Goal: Information Seeking & Learning: Find specific page/section

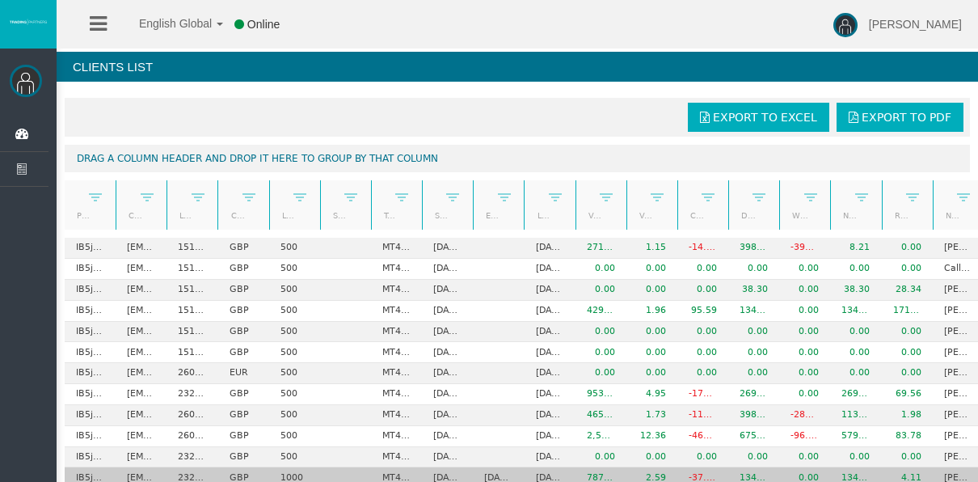
scroll to position [169, 0]
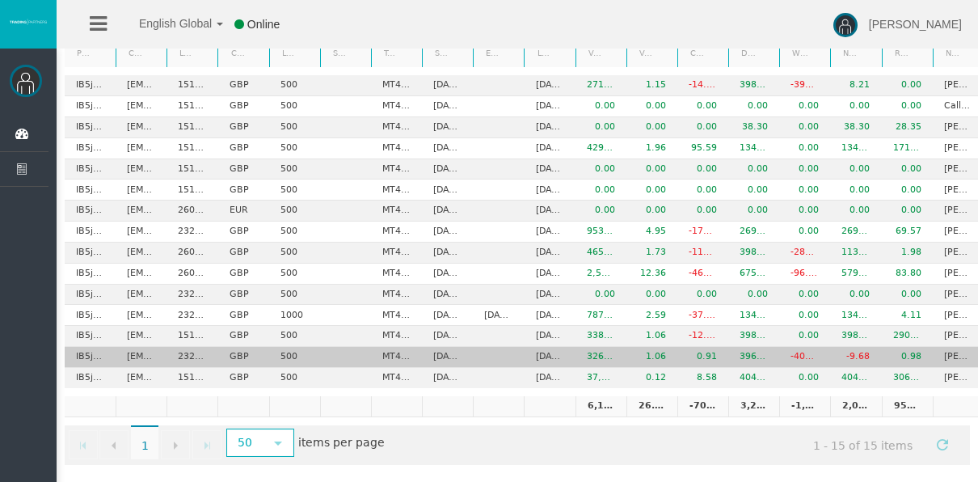
scroll to position [169, 0]
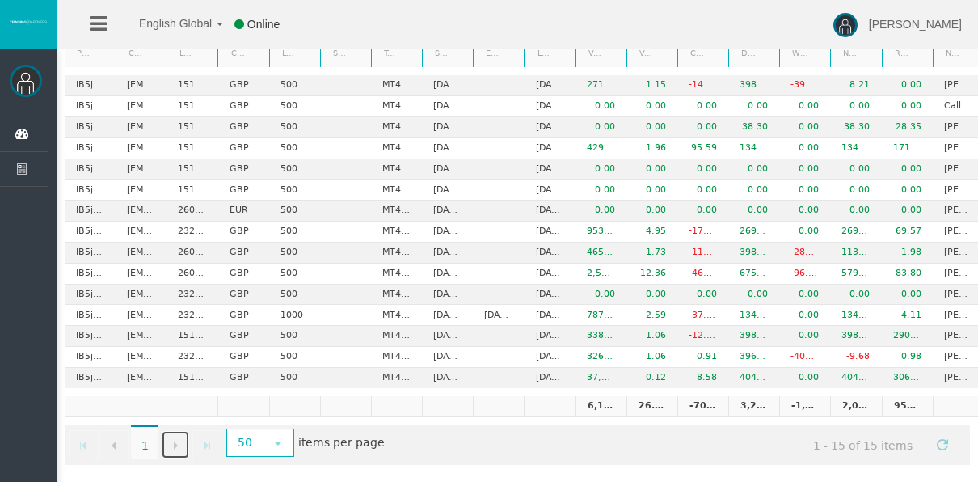
click at [169, 439] on span "Go to the next page" at bounding box center [175, 445] width 13 height 13
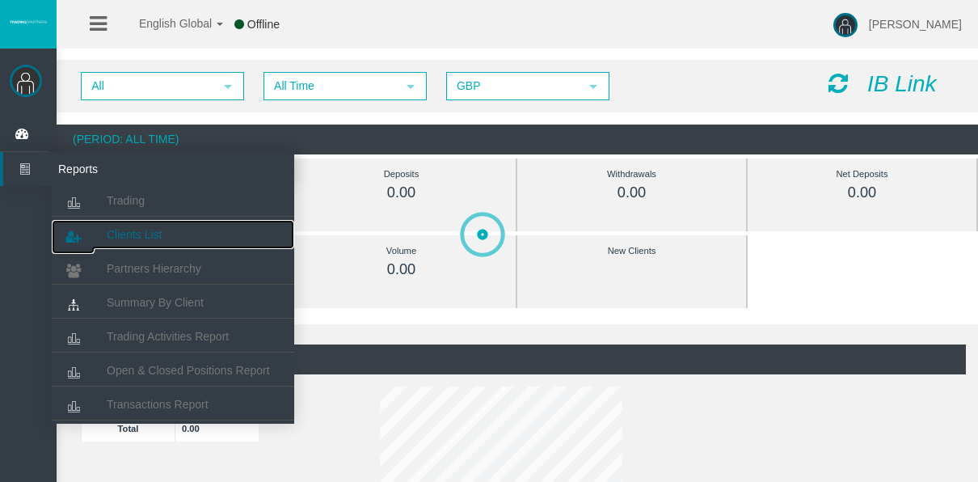
click at [117, 220] on link "Clients List" at bounding box center [173, 234] width 243 height 29
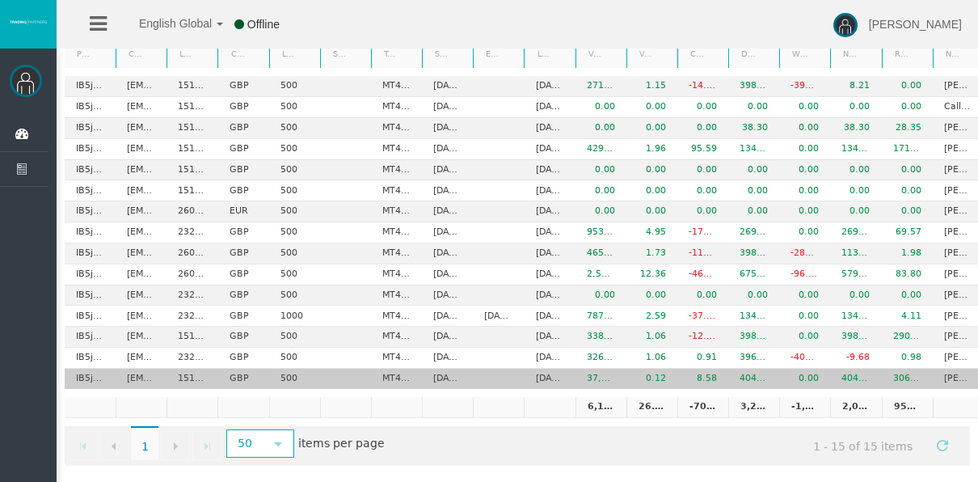
click at [100, 370] on td "IB5jhcp" at bounding box center [90, 379] width 51 height 20
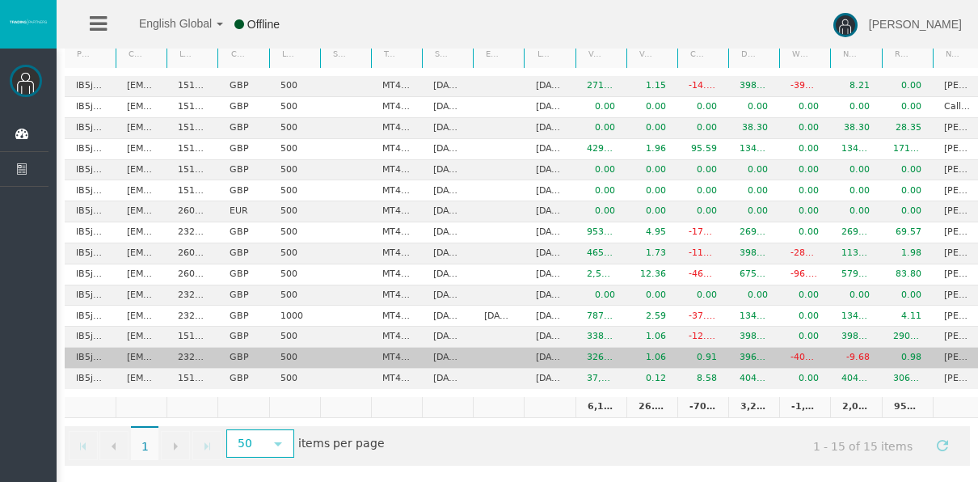
click at [116, 348] on td "[EMAIL_ADDRESS][DOMAIN_NAME]" at bounding box center [141, 358] width 51 height 21
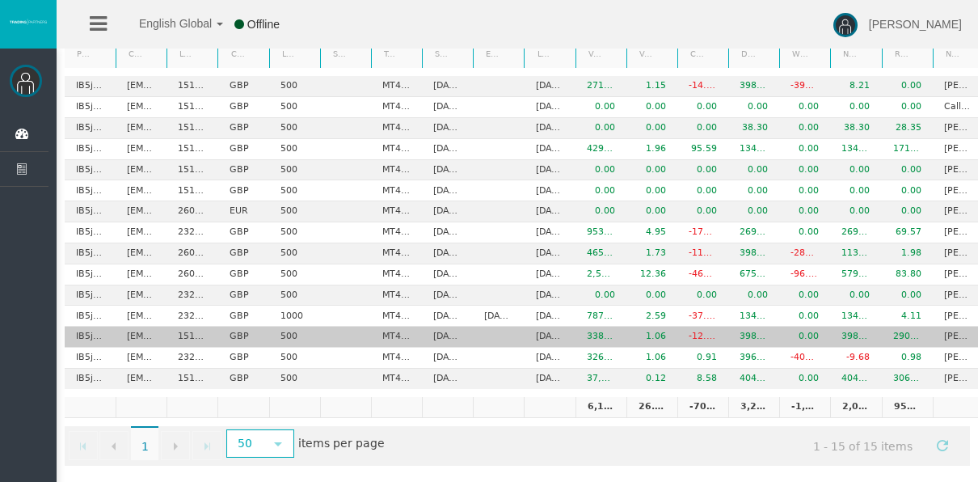
click at [115, 333] on td "IB5jhcp" at bounding box center [90, 337] width 51 height 21
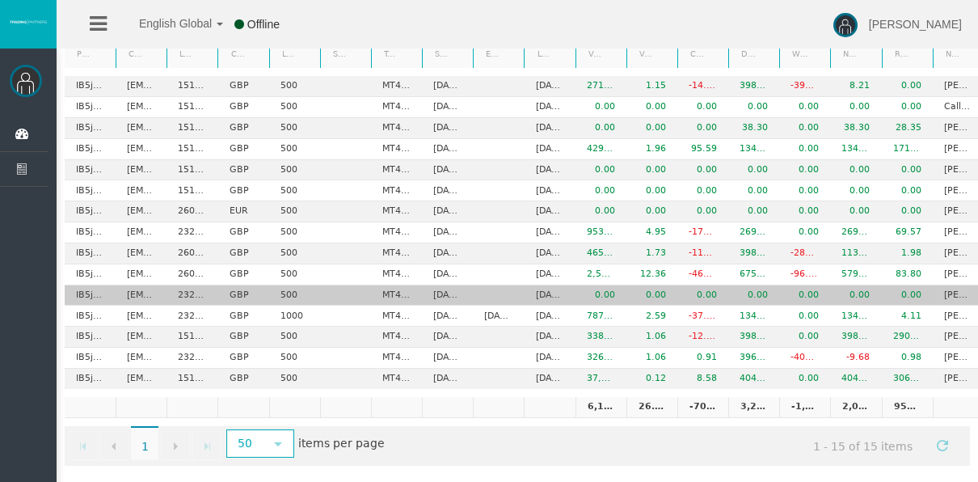
click at [132, 288] on td "[EMAIL_ADDRESS][DOMAIN_NAME]" at bounding box center [141, 295] width 51 height 21
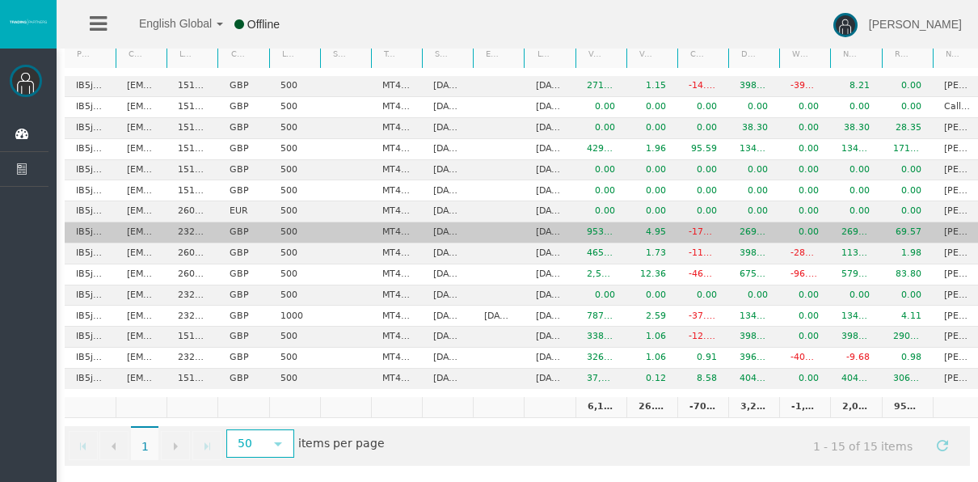
click at [93, 226] on td "IB5jhcp" at bounding box center [90, 232] width 51 height 21
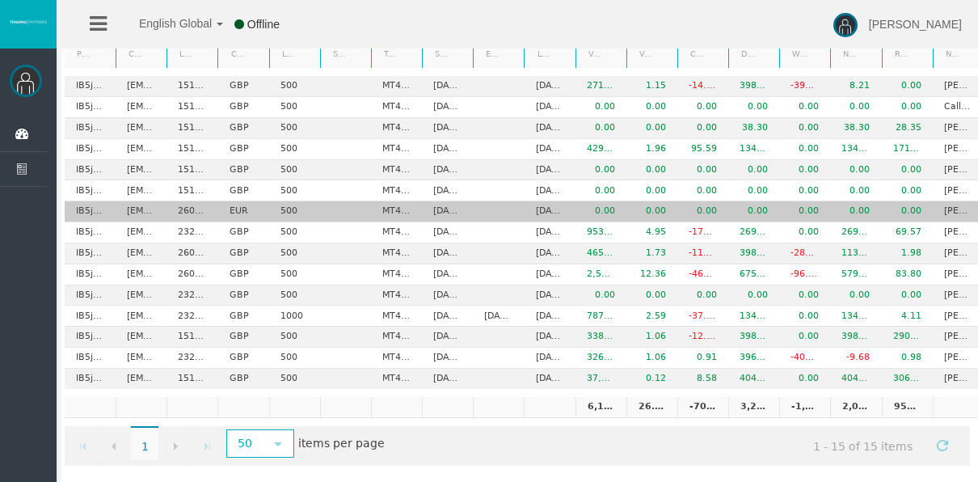
click at [109, 201] on td "IB5jhcp" at bounding box center [90, 211] width 51 height 21
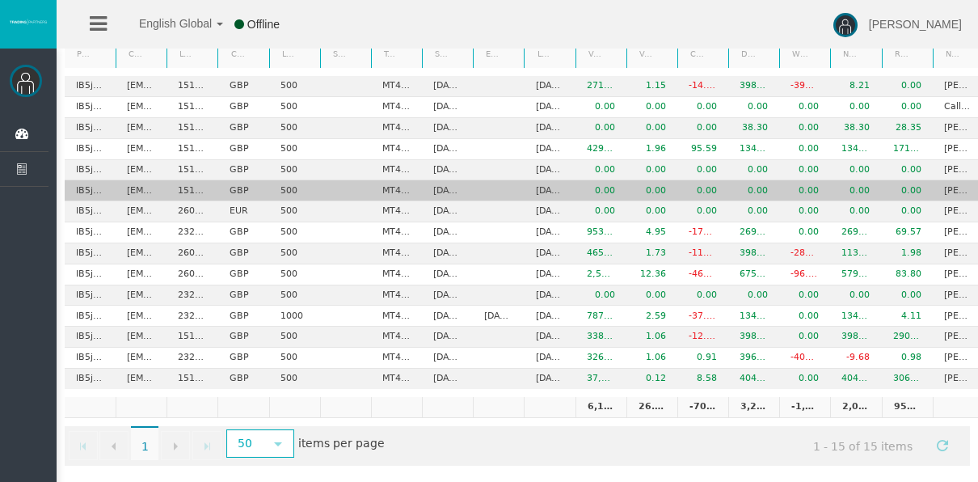
click at [116, 189] on td "[EMAIL_ADDRESS][DOMAIN_NAME]" at bounding box center [141, 190] width 51 height 21
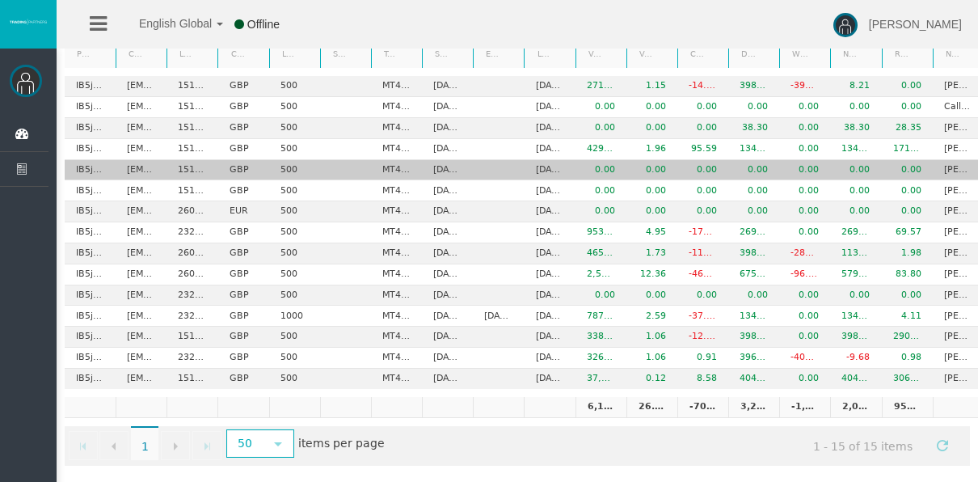
click at [115, 176] on td "IB5jhcp" at bounding box center [90, 170] width 51 height 21
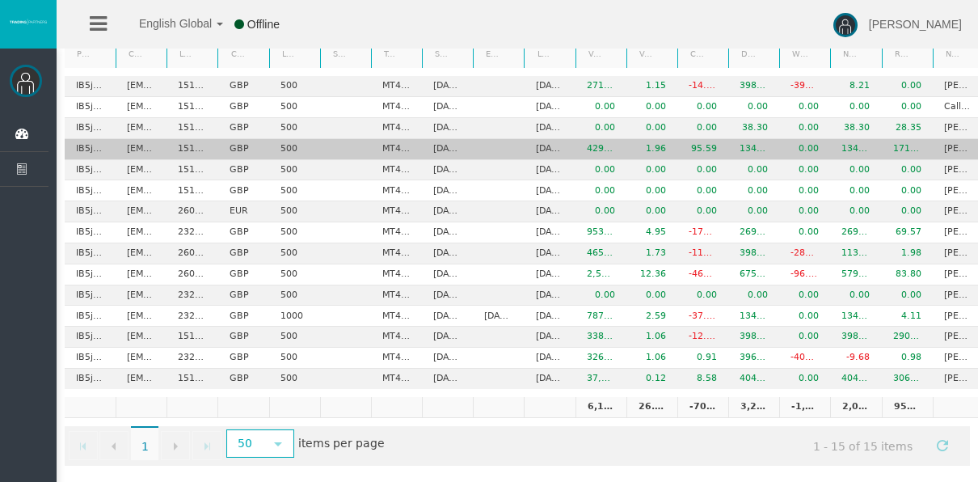
click at [113, 150] on td "IB5jhcp" at bounding box center [90, 149] width 51 height 21
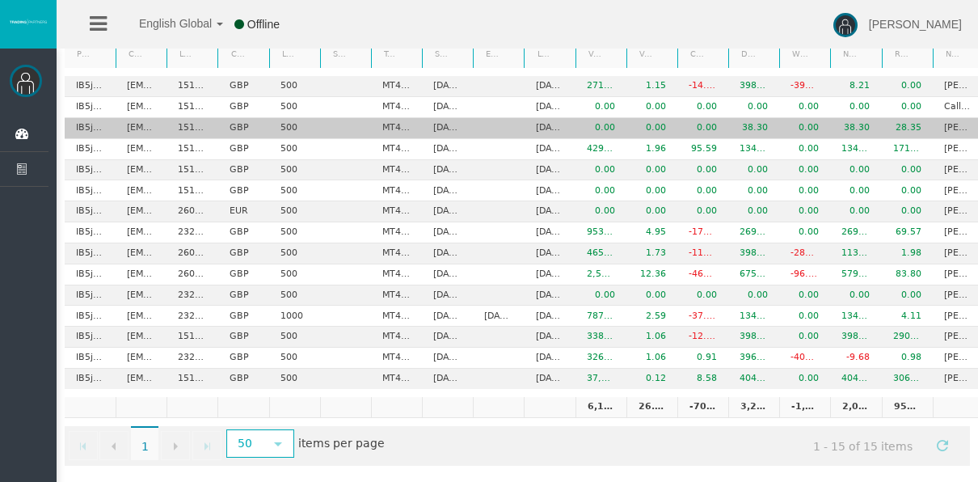
click at [116, 119] on td "[EMAIL_ADDRESS][DOMAIN_NAME]" at bounding box center [141, 128] width 51 height 21
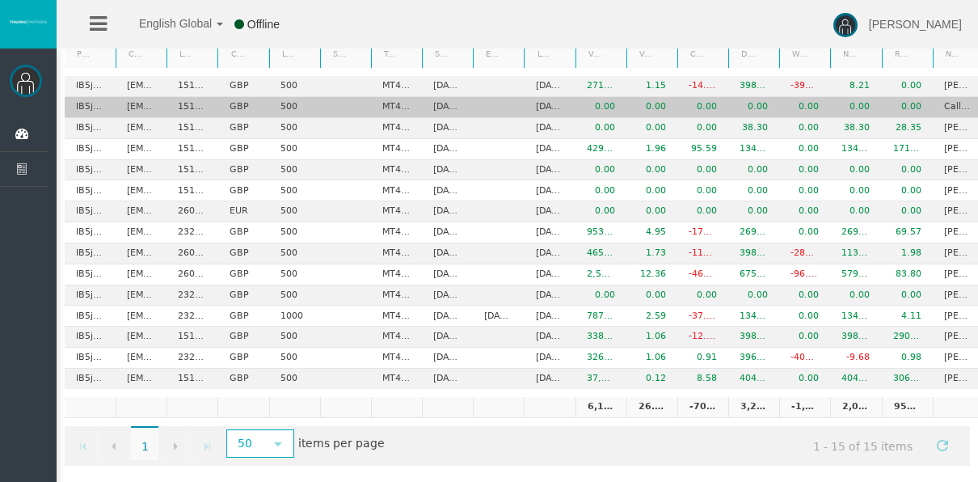
click at [114, 102] on td "IB5jhcp" at bounding box center [90, 107] width 51 height 21
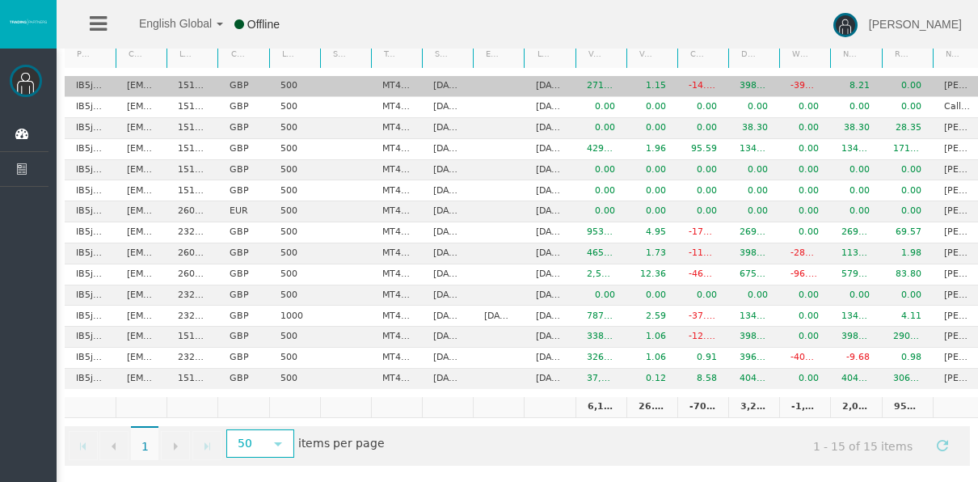
click at [115, 80] on td "IB5jhcp" at bounding box center [90, 86] width 51 height 21
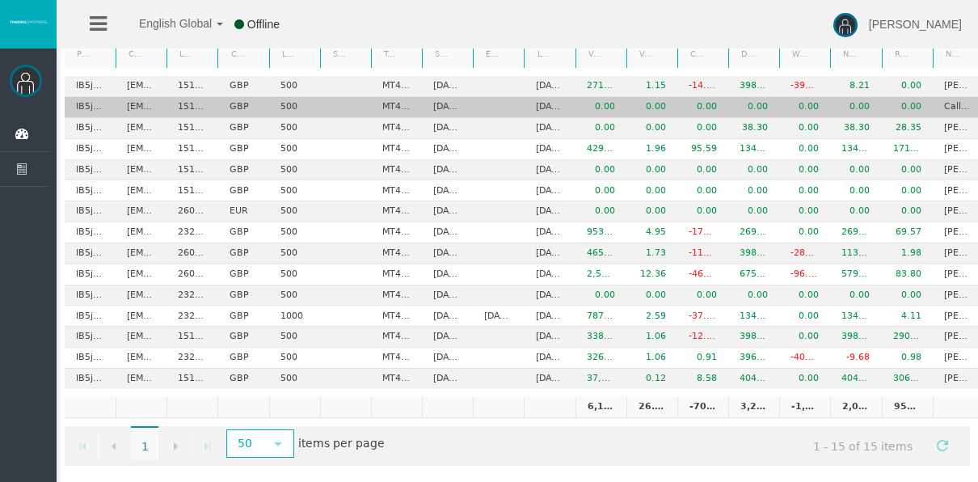
click at [105, 99] on td "IB5jhcp" at bounding box center [90, 107] width 51 height 21
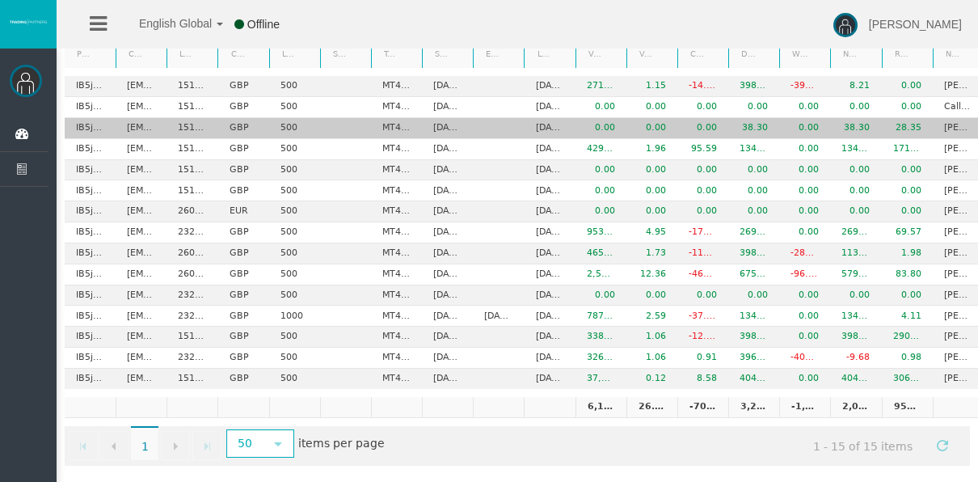
click at [110, 124] on td "IB5jhcp" at bounding box center [90, 128] width 51 height 21
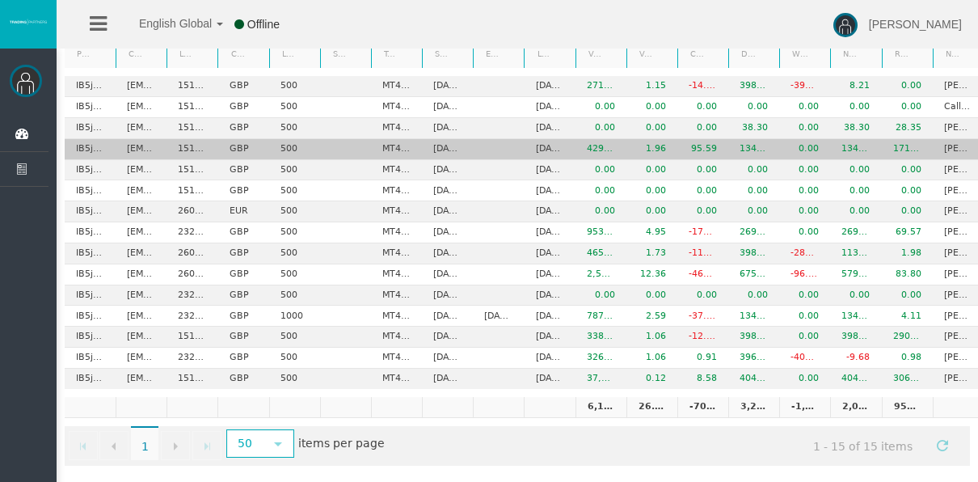
click at [108, 146] on td "IB5jhcp" at bounding box center [90, 149] width 51 height 21
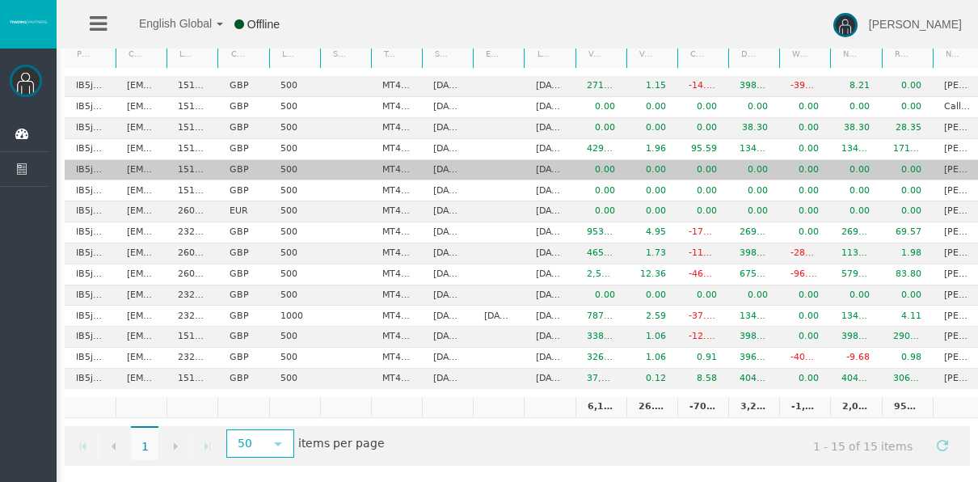
click at [107, 168] on td "IB5jhcp" at bounding box center [90, 170] width 51 height 21
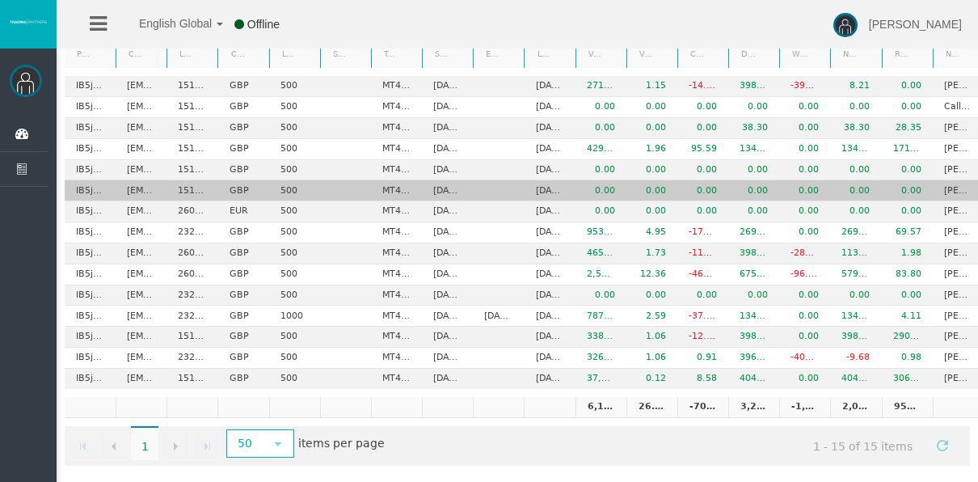
click at [110, 191] on td "IB5jhcp" at bounding box center [90, 190] width 51 height 21
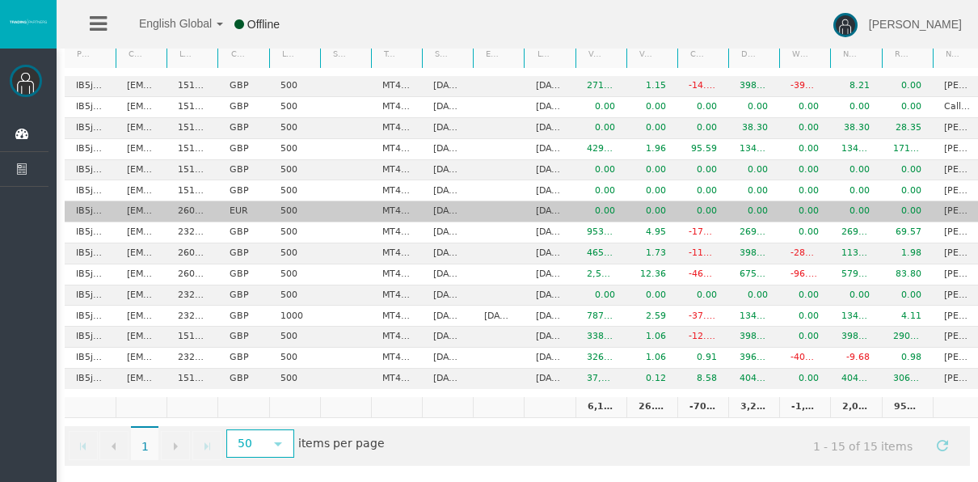
click at [109, 209] on td "IB5jhcp" at bounding box center [90, 211] width 51 height 21
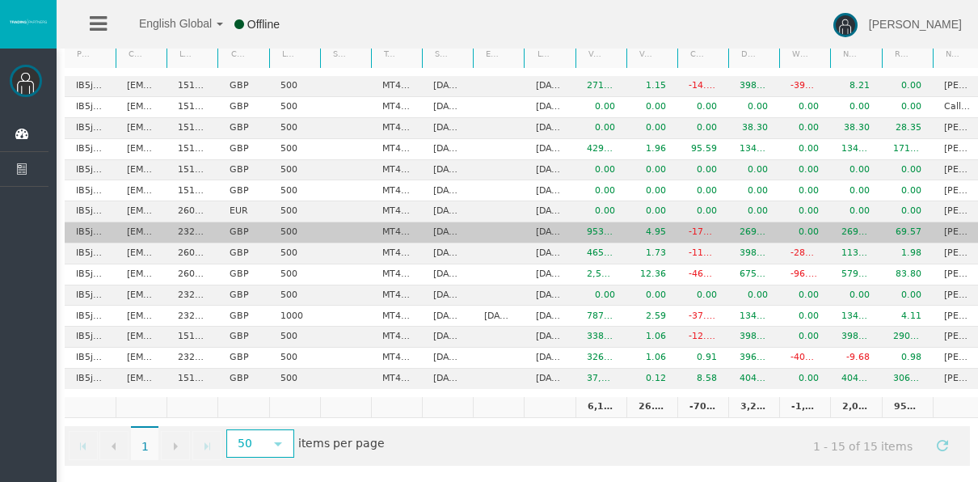
click at [111, 237] on td "IB5jhcp" at bounding box center [90, 232] width 51 height 21
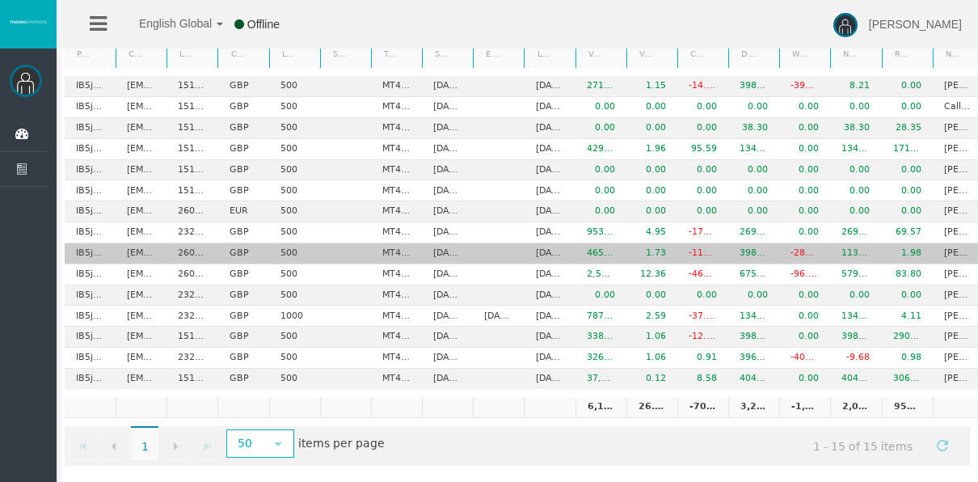
click at [111, 243] on td "IB5jhcp" at bounding box center [90, 253] width 51 height 21
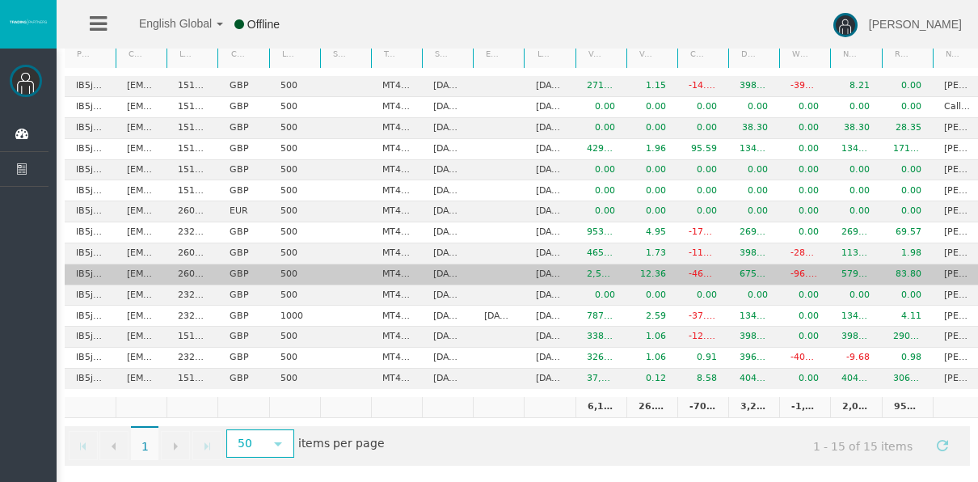
click at [103, 272] on td "IB5jhcp" at bounding box center [90, 274] width 51 height 21
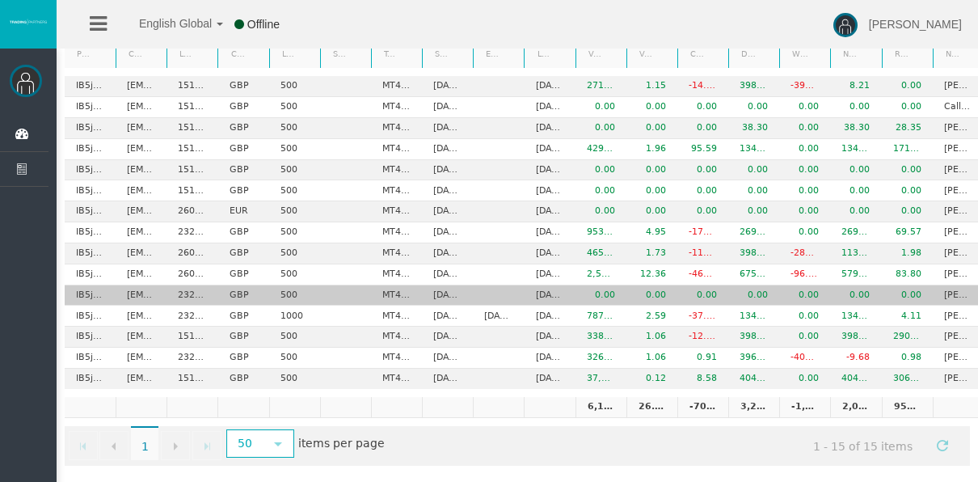
click at [108, 281] on tbody "IB5jhcp bolwfc@icloud.com 15167314 GBP 500 MT4 LiveFloatingSpreadAccount 04/08/…" at bounding box center [550, 232] width 970 height 313
click at [110, 285] on td "IB5jhcp" at bounding box center [90, 295] width 51 height 21
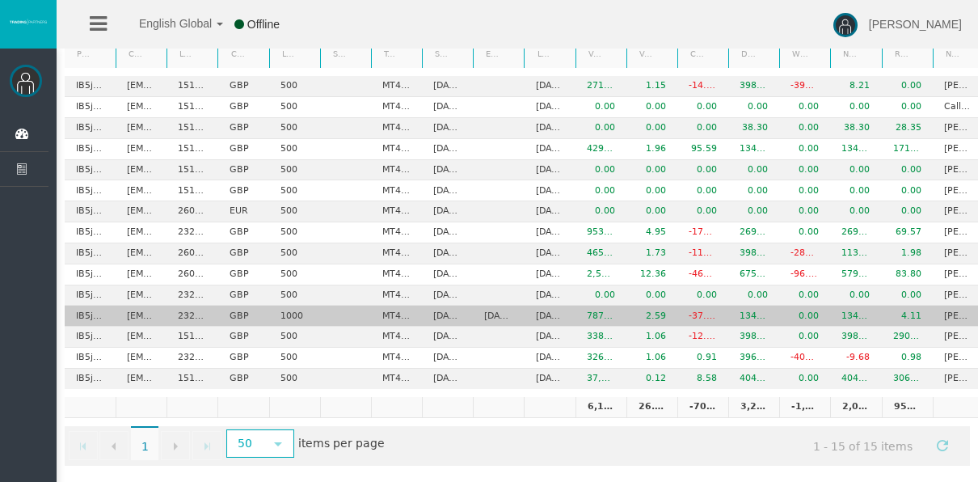
click at [110, 313] on td "IB5jhcp" at bounding box center [90, 316] width 51 height 21
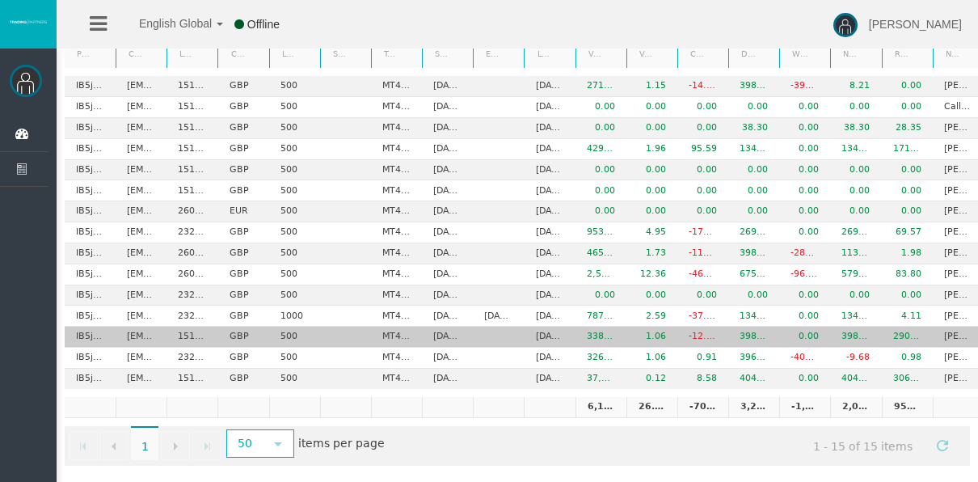
click at [111, 327] on td "IB5jhcp" at bounding box center [90, 337] width 51 height 21
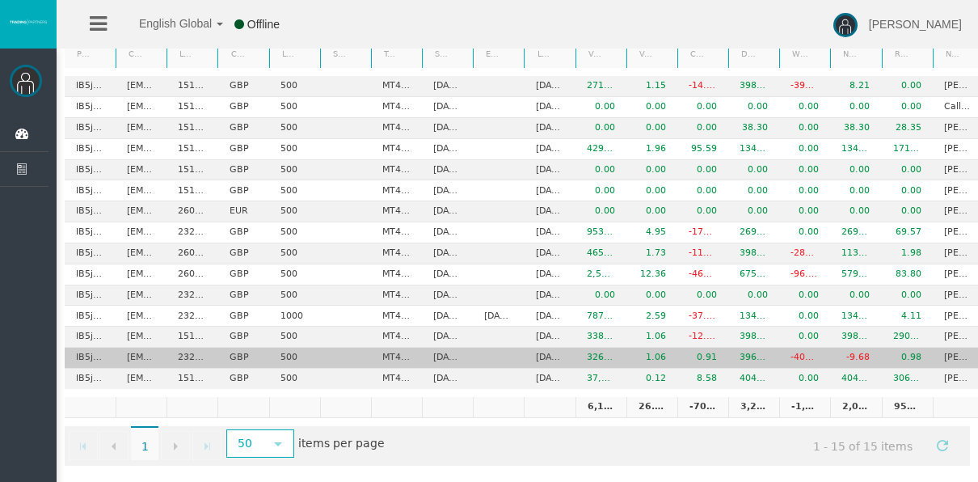
click at [110, 349] on td "IB5jhcp" at bounding box center [90, 358] width 51 height 21
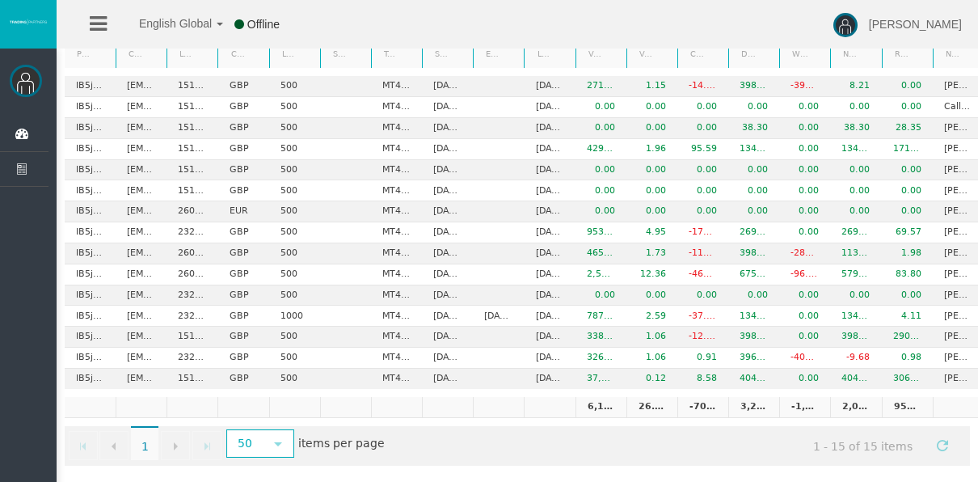
click at [110, 384] on div "Export to Excel Export to PDF Drag a column header and drop it here to group by…" at bounding box center [518, 201] width 922 height 546
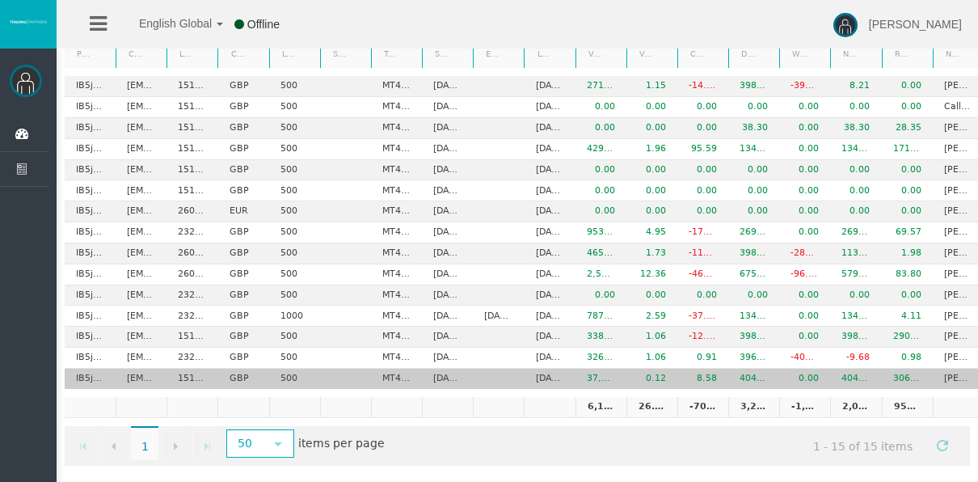
click at [109, 381] on td "IB5jhcp" at bounding box center [90, 379] width 51 height 20
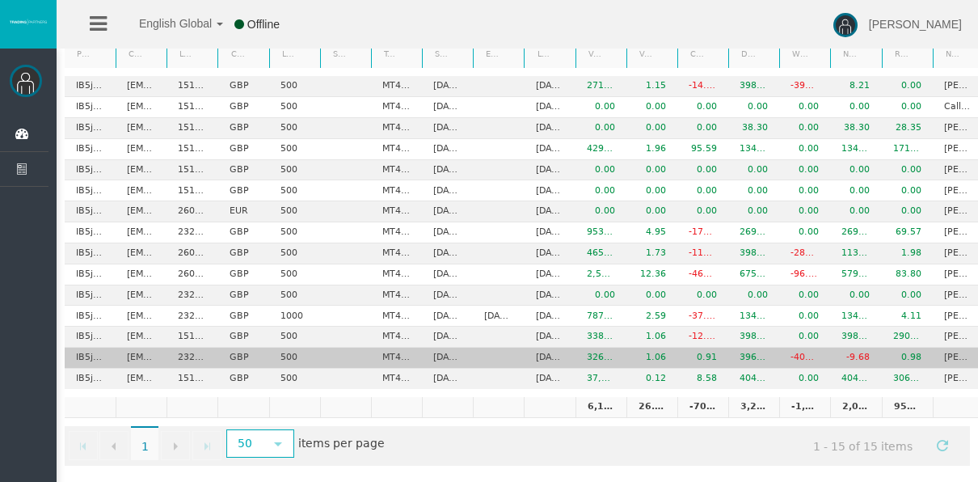
click at [112, 361] on td "IB5jhcp" at bounding box center [90, 358] width 51 height 21
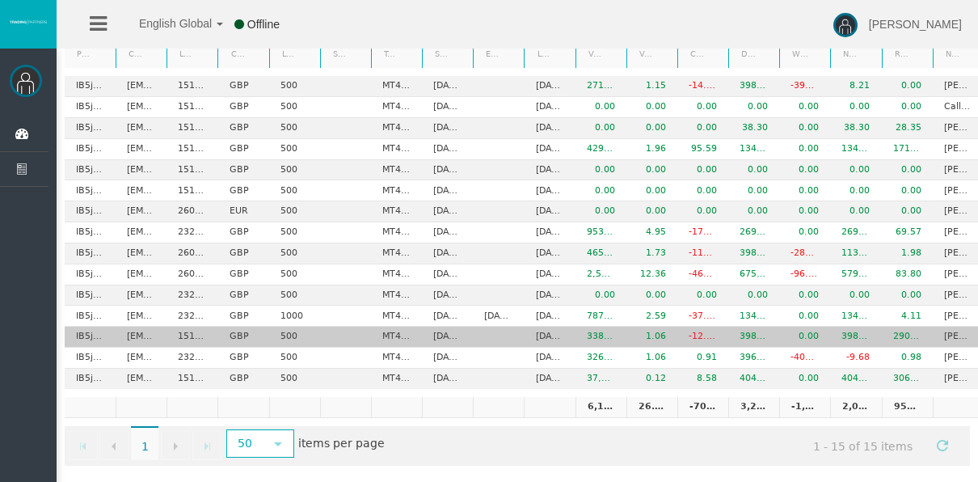
click at [112, 328] on td "IB5jhcp" at bounding box center [90, 337] width 51 height 21
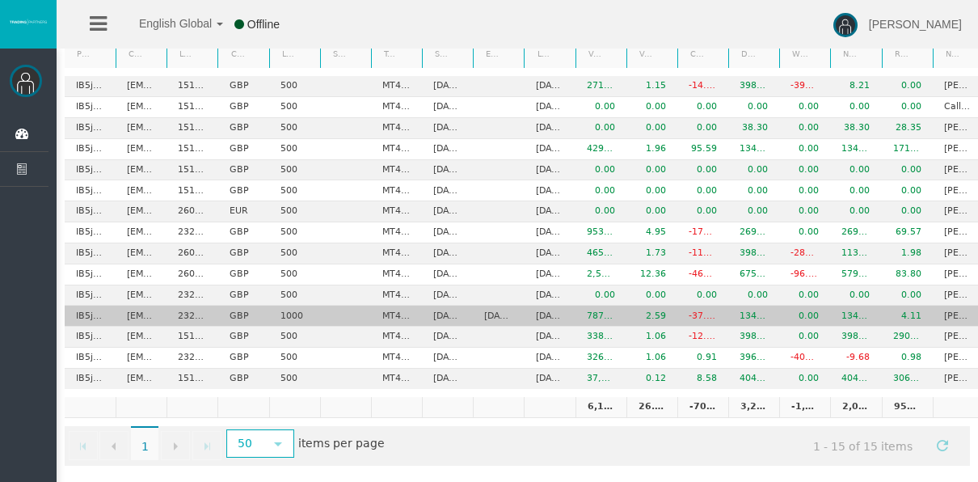
click at [115, 312] on td "IB5jhcp" at bounding box center [90, 316] width 51 height 21
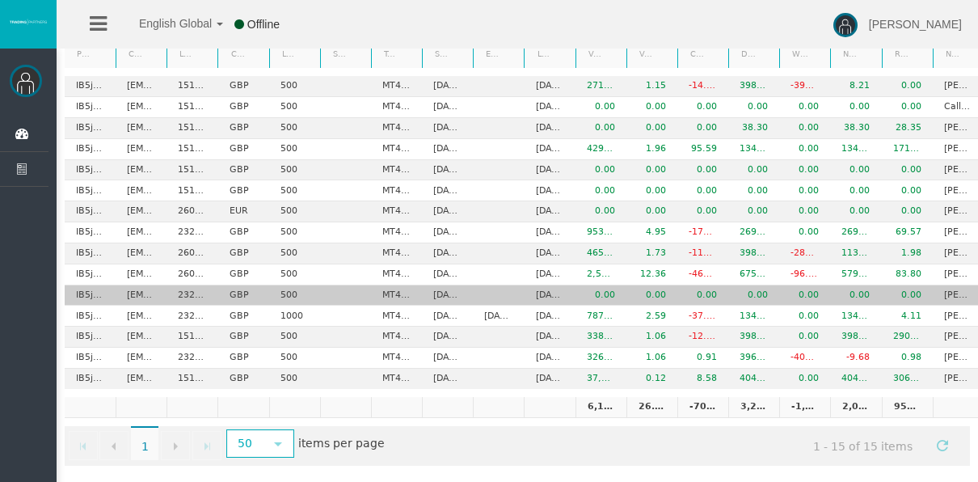
click at [112, 291] on td "IB5jhcp" at bounding box center [90, 295] width 51 height 21
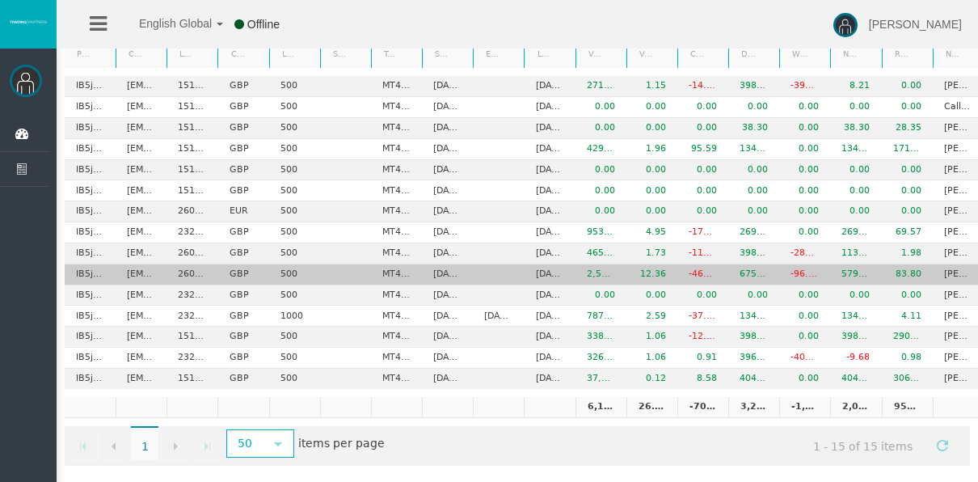
click at [119, 271] on td "[EMAIL_ADDRESS][DOMAIN_NAME]" at bounding box center [141, 274] width 51 height 21
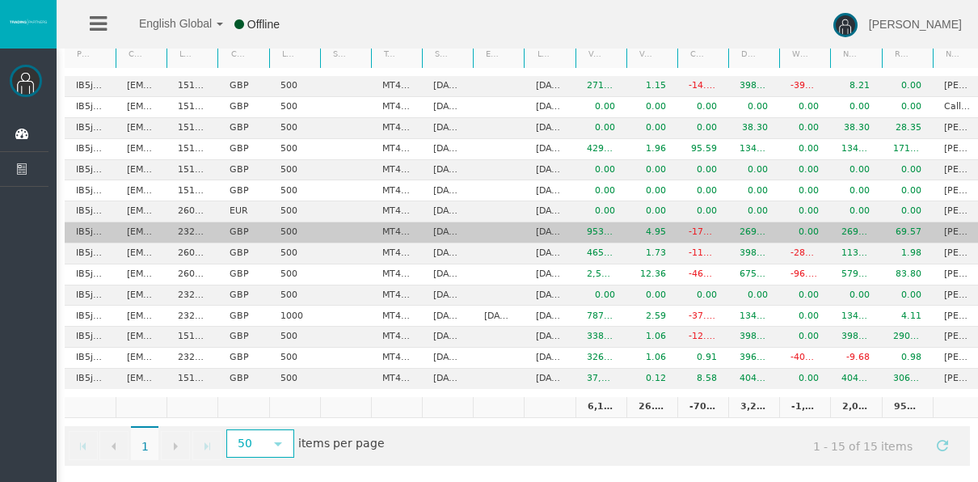
drag, startPoint x: 116, startPoint y: 250, endPoint x: 119, endPoint y: 223, distance: 26.9
click at [116, 247] on td "[EMAIL_ADDRESS][DOMAIN_NAME]" at bounding box center [141, 253] width 51 height 21
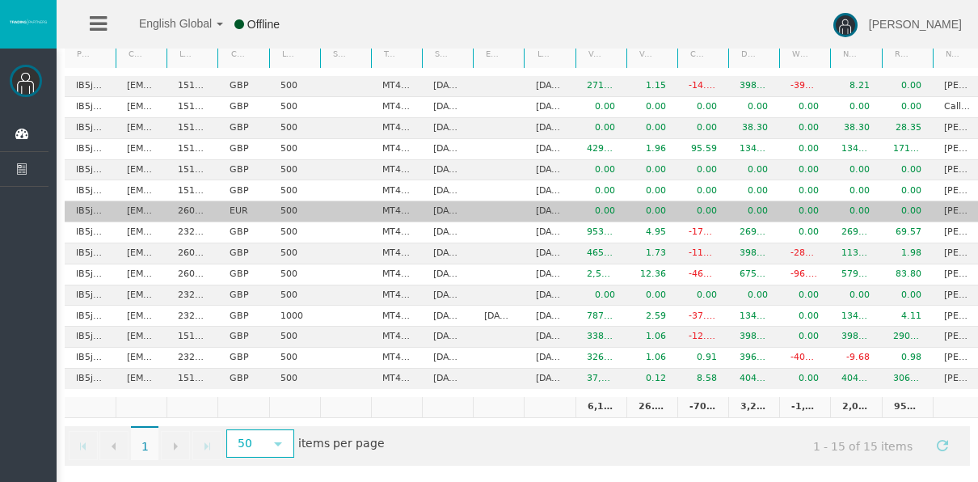
drag, startPoint x: 119, startPoint y: 223, endPoint x: 119, endPoint y: 212, distance: 11.3
click at [119, 215] on tbody "IB5jhcp bolwfc@icloud.com 15167314 GBP 500 MT4 LiveFloatingSpreadAccount 04/08/…" at bounding box center [550, 232] width 970 height 313
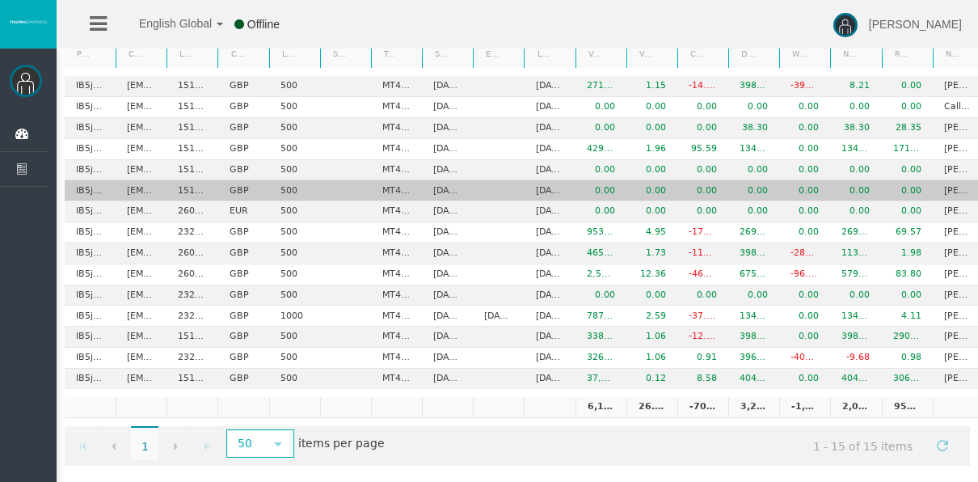
drag, startPoint x: 119, startPoint y: 212, endPoint x: 124, endPoint y: 181, distance: 31.1
click at [124, 181] on td "[EMAIL_ADDRESS][DOMAIN_NAME]" at bounding box center [141, 190] width 51 height 21
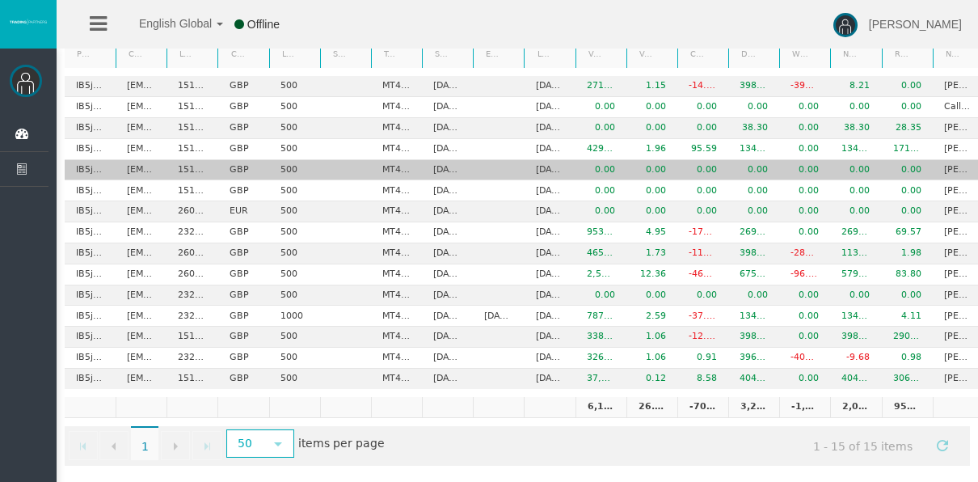
click at [124, 167] on td "[EMAIL_ADDRESS][DOMAIN_NAME]" at bounding box center [141, 170] width 51 height 21
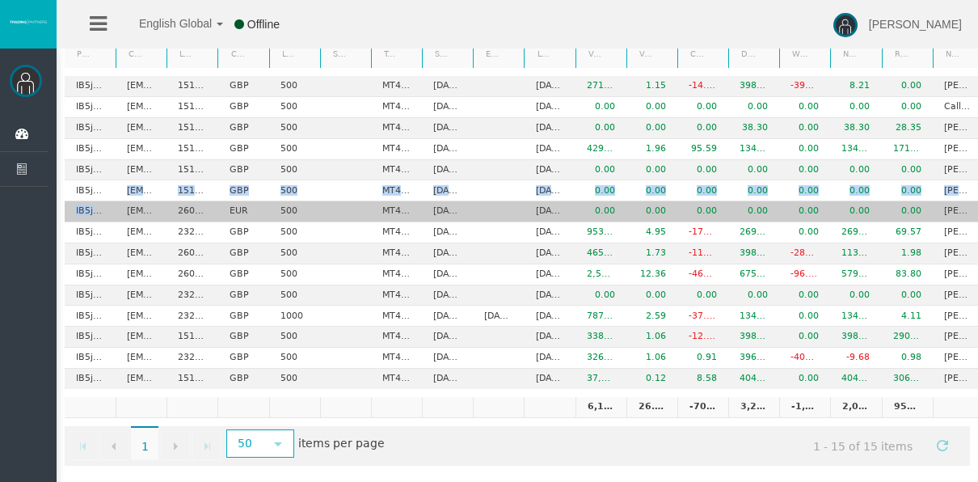
drag, startPoint x: 101, startPoint y: 198, endPoint x: 98, endPoint y: 206, distance: 8.7
click at [98, 206] on tbody "IB5jhcp bolwfc@icloud.com 15167314 GBP 500 MT4 LiveFloatingSpreadAccount 04/08/…" at bounding box center [550, 232] width 970 height 313
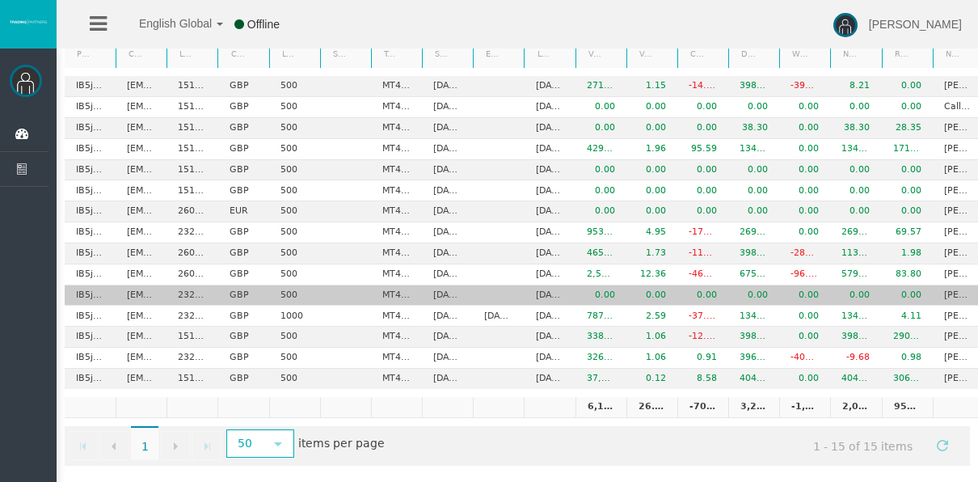
click at [110, 285] on td "IB5jhcp" at bounding box center [90, 295] width 51 height 21
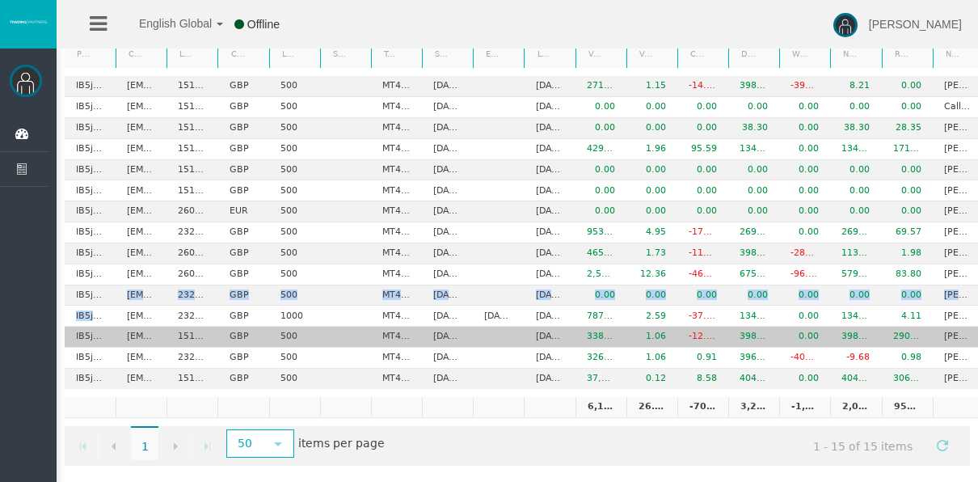
drag, startPoint x: 119, startPoint y: 315, endPoint x: 122, endPoint y: 331, distance: 17.3
click at [122, 331] on tbody "IB5jhcp bolwfc@icloud.com 15167314 GBP 500 MT4 LiveFloatingSpreadAccount 04/08/…" at bounding box center [550, 232] width 970 height 313
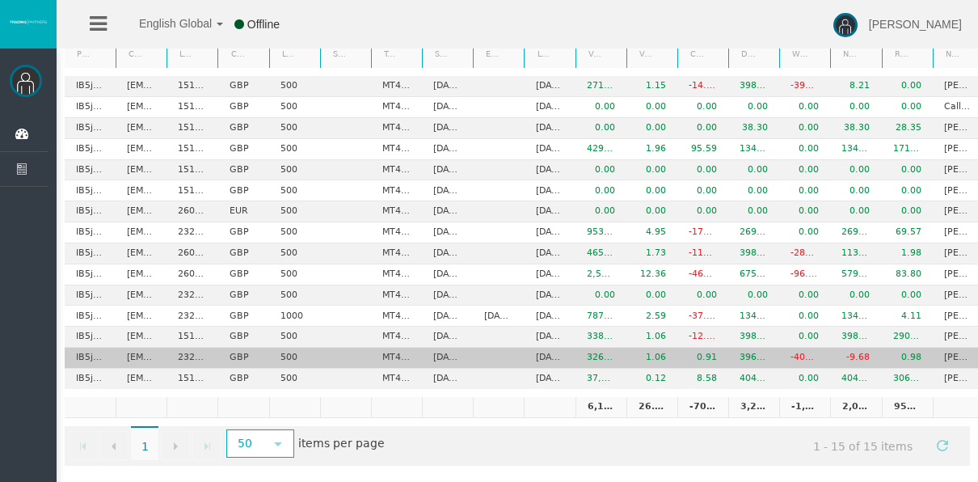
drag, startPoint x: 122, startPoint y: 331, endPoint x: 123, endPoint y: 361, distance: 29.1
click at [123, 361] on td "[EMAIL_ADDRESS][DOMAIN_NAME]" at bounding box center [141, 358] width 51 height 21
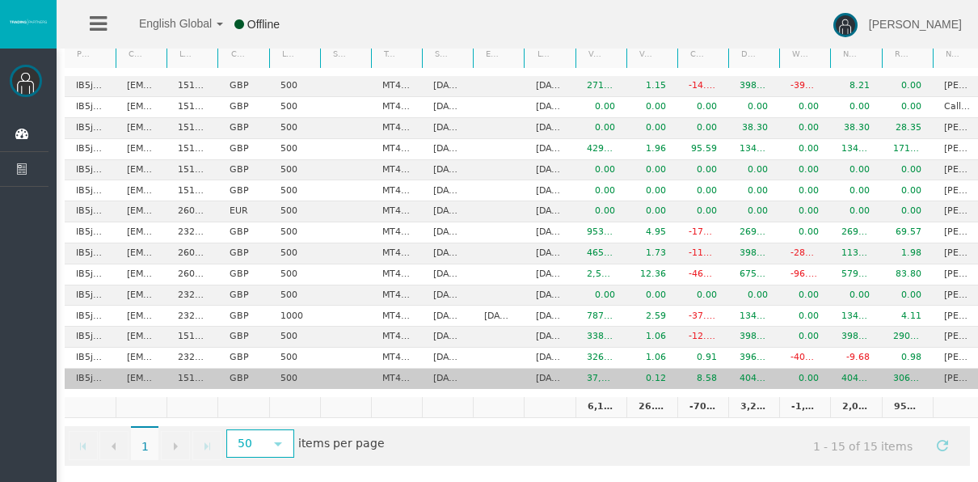
click at [120, 369] on td "[EMAIL_ADDRESS][DOMAIN_NAME]" at bounding box center [141, 379] width 51 height 20
